Goal: Navigation & Orientation: Find specific page/section

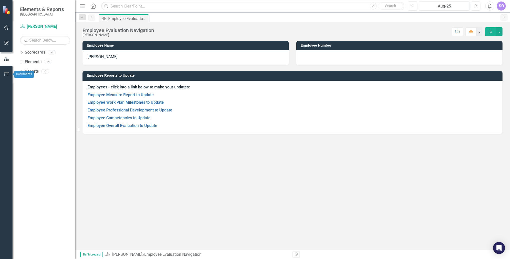
click at [7, 74] on icon "button" at bounding box center [6, 74] width 5 height 4
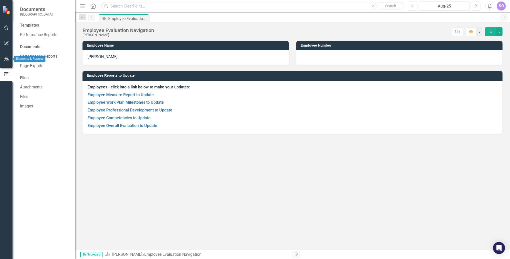
click at [5, 58] on icon "button" at bounding box center [6, 59] width 5 height 4
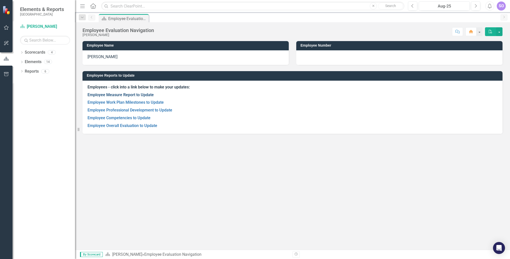
click at [138, 94] on link "Employee Measure Report to Update" at bounding box center [121, 94] width 66 height 5
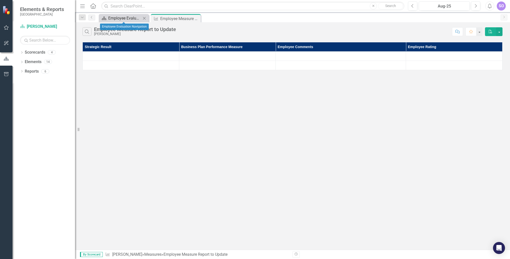
click at [126, 18] on div "Employee Evaluation Navigation" at bounding box center [124, 18] width 33 height 6
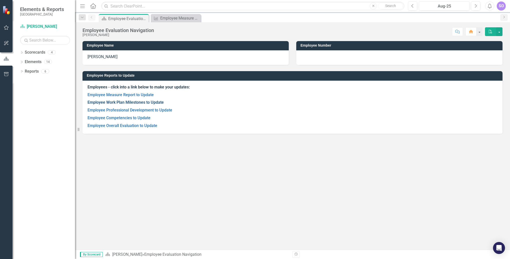
click at [131, 102] on link "Employee Work Plan Milestones to Update" at bounding box center [126, 102] width 76 height 5
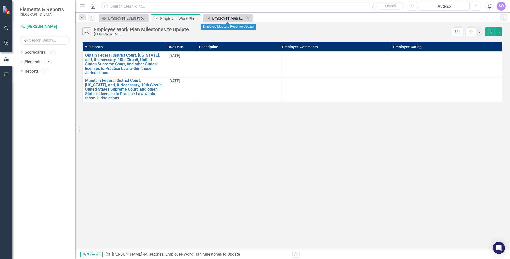
click at [229, 18] on div "Employee Measure Report to Update" at bounding box center [228, 18] width 33 height 6
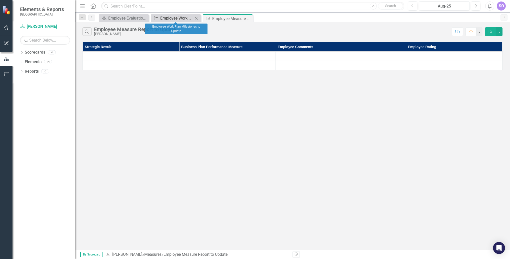
click at [175, 18] on div "Employee Work Plan Milestones to Update" at bounding box center [176, 18] width 33 height 6
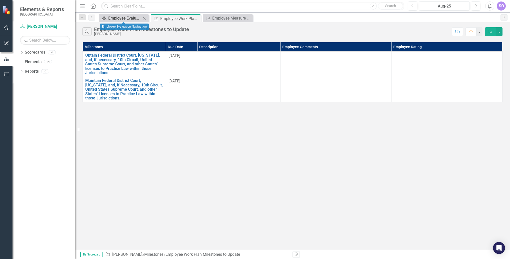
click at [134, 18] on div "Employee Evaluation Navigation" at bounding box center [124, 18] width 33 height 6
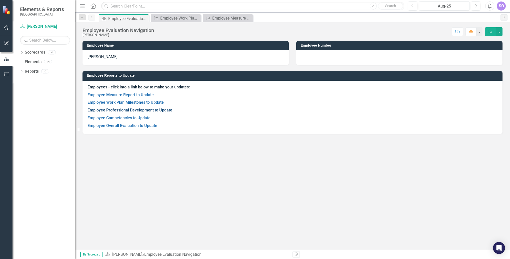
click at [126, 111] on link "Employee Professional Development to Update" at bounding box center [130, 110] width 85 height 5
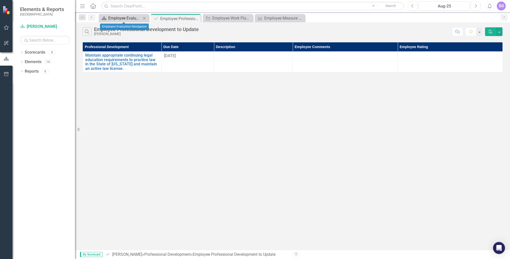
click at [118, 18] on div "Employee Evaluation Navigation" at bounding box center [124, 18] width 33 height 6
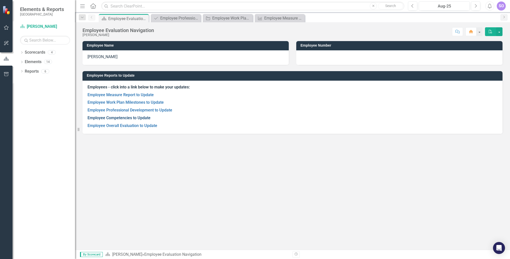
click at [130, 118] on link "Employee Competencies to Update" at bounding box center [119, 117] width 63 height 5
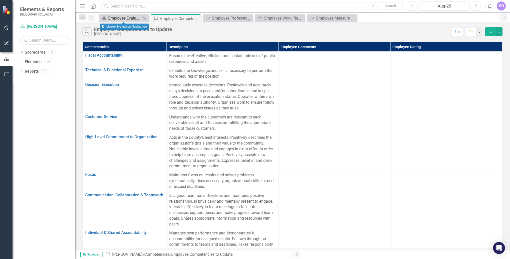
click at [131, 17] on div "Employee Evaluation Navigation" at bounding box center [124, 18] width 33 height 6
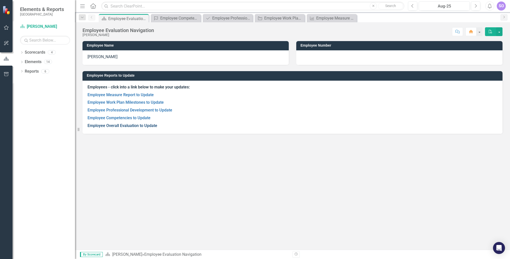
click at [135, 127] on link "Employee Overall Evaluation to Update" at bounding box center [123, 125] width 70 height 5
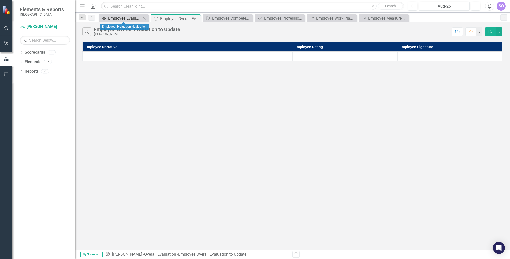
click at [118, 19] on div "Employee Evaluation Navigation" at bounding box center [124, 18] width 33 height 6
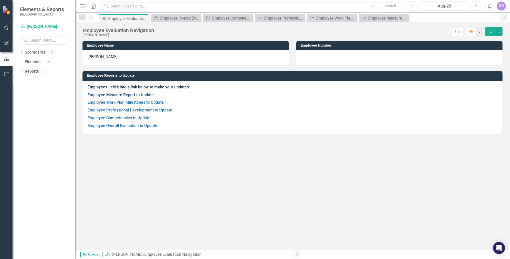
click at [130, 94] on link "Employee Measure Report to Update" at bounding box center [121, 94] width 66 height 5
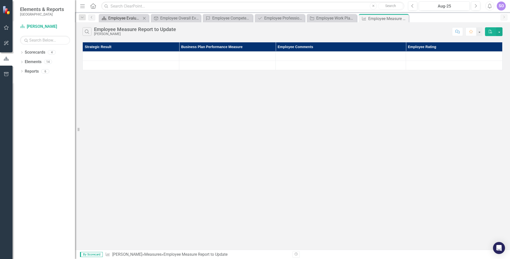
click at [119, 18] on div "Employee Evaluation Navigation" at bounding box center [124, 18] width 33 height 6
